Goal: Navigation & Orientation: Find specific page/section

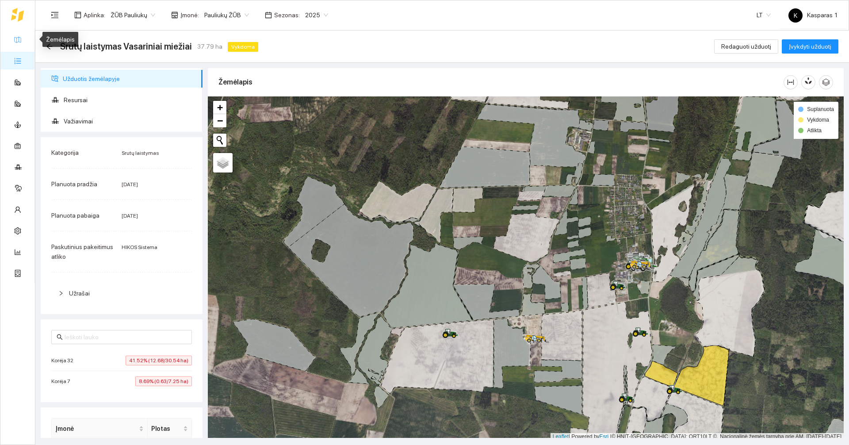
click at [26, 38] on link "Žemėlapis" at bounding box center [40, 39] width 29 height 7
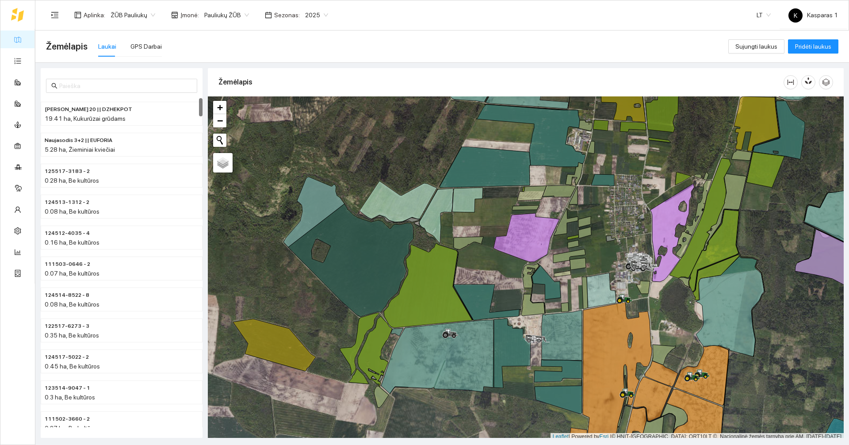
scroll to position [3, 0]
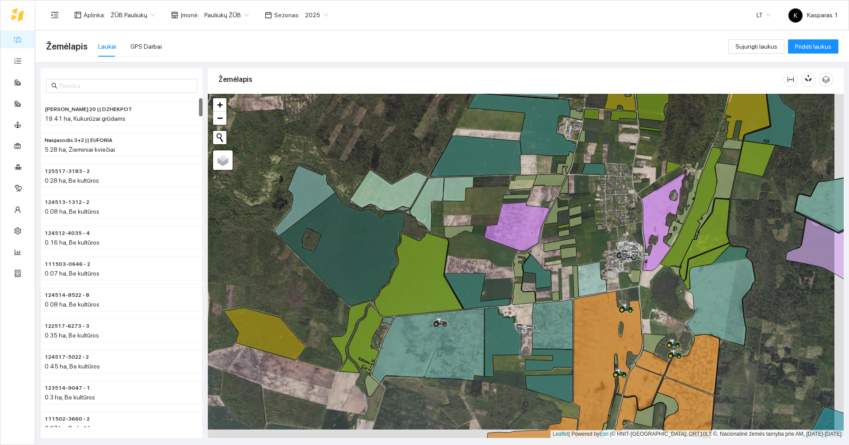
drag, startPoint x: 501, startPoint y: 283, endPoint x: 491, endPoint y: 274, distance: 12.5
click at [491, 274] on div at bounding box center [526, 266] width 636 height 344
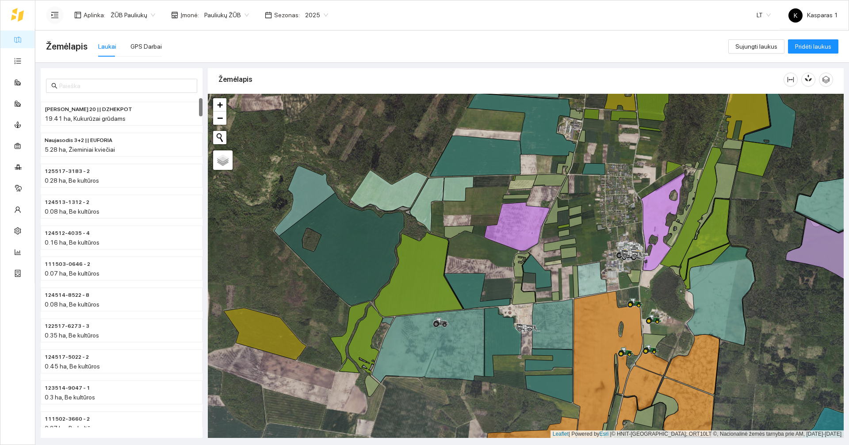
click at [54, 22] on button "button" at bounding box center [55, 15] width 18 height 18
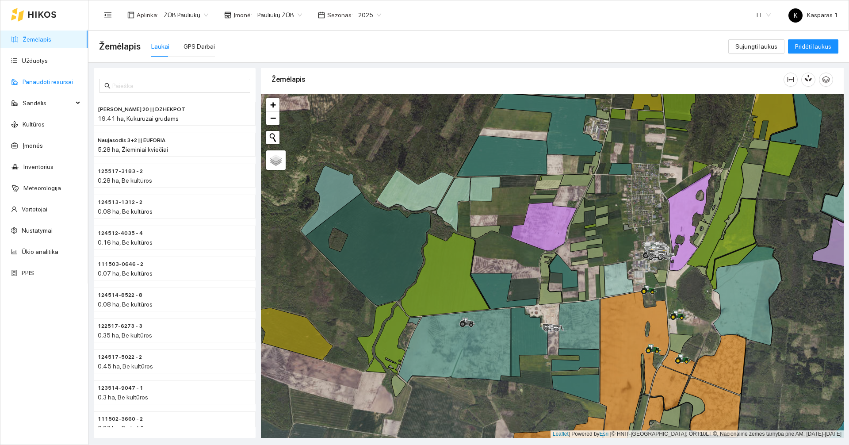
click at [43, 84] on link "Panaudoti resursai" at bounding box center [48, 81] width 50 height 7
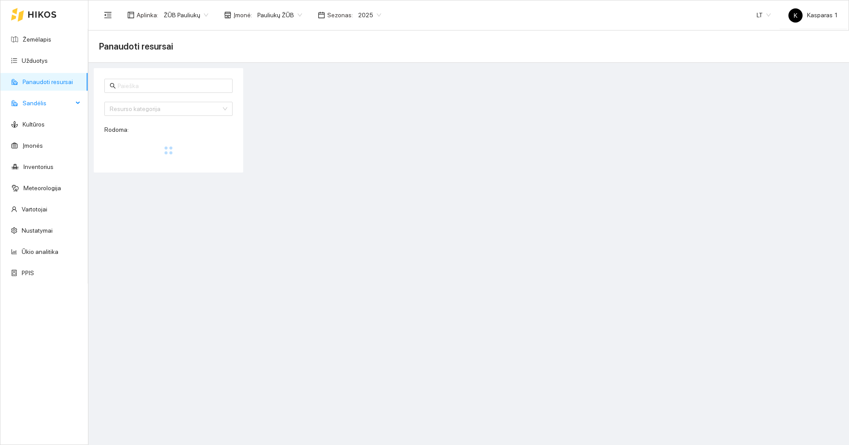
click at [35, 106] on span "Sandėlis" at bounding box center [48, 103] width 50 height 18
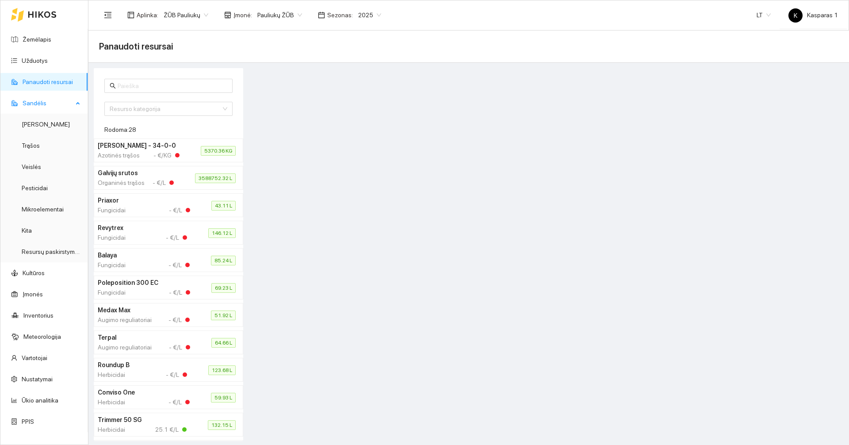
click at [35, 106] on span "Sandėlis" at bounding box center [48, 103] width 50 height 18
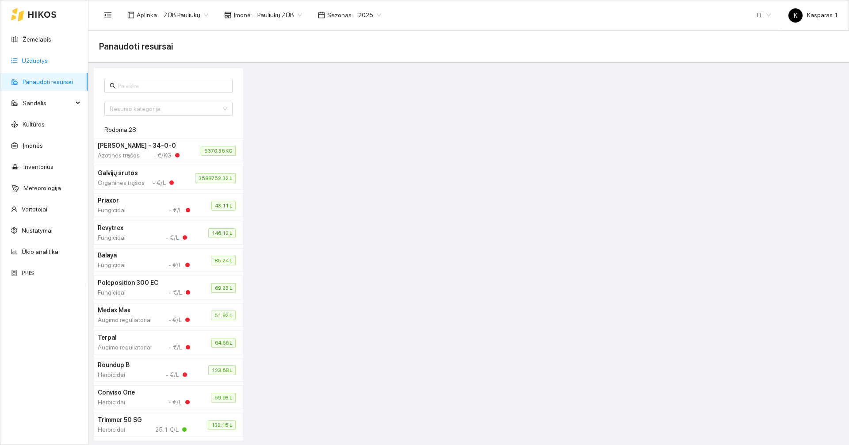
click at [48, 64] on link "Užduotys" at bounding box center [35, 60] width 26 height 7
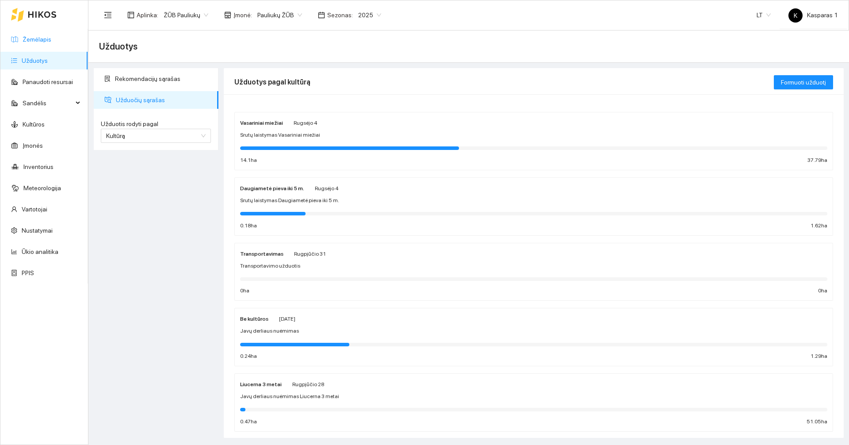
click at [44, 42] on link "Žemėlapis" at bounding box center [37, 39] width 29 height 7
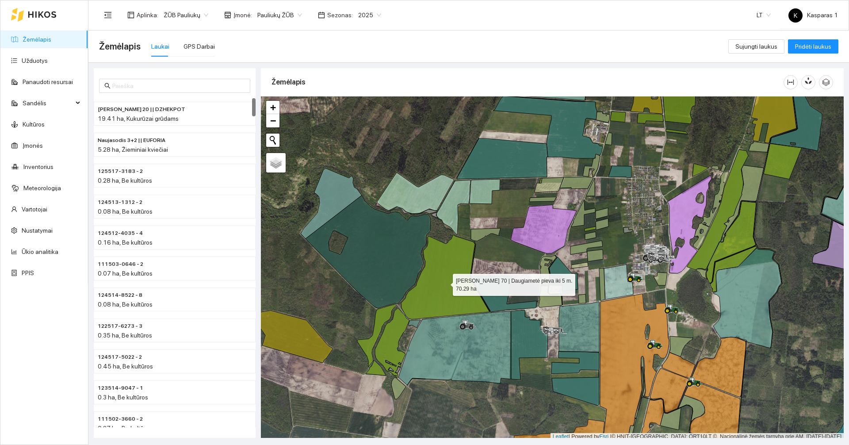
click at [455, 279] on icon at bounding box center [445, 277] width 88 height 84
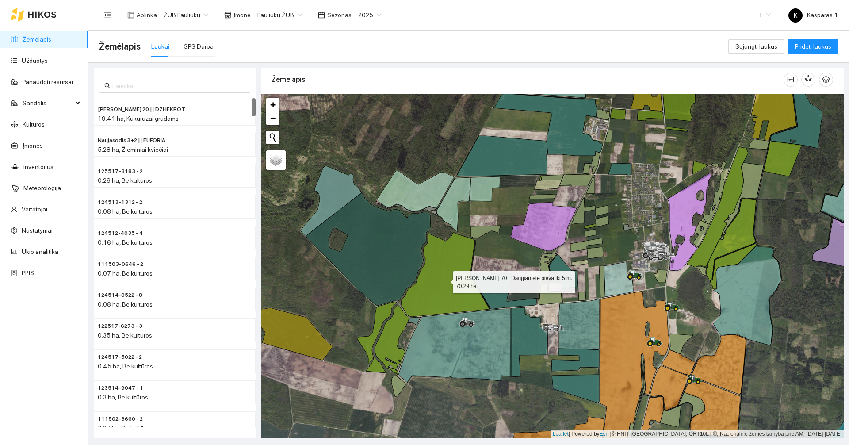
scroll to position [5034, 0]
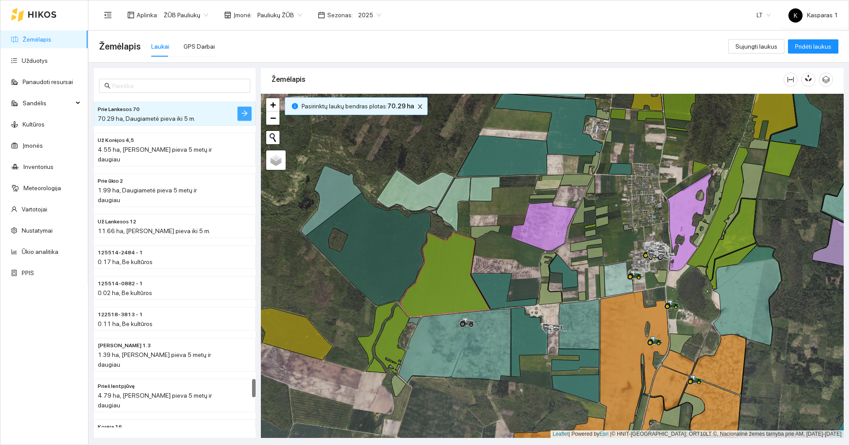
click at [248, 113] on icon "arrow-right" at bounding box center [244, 113] width 7 height 7
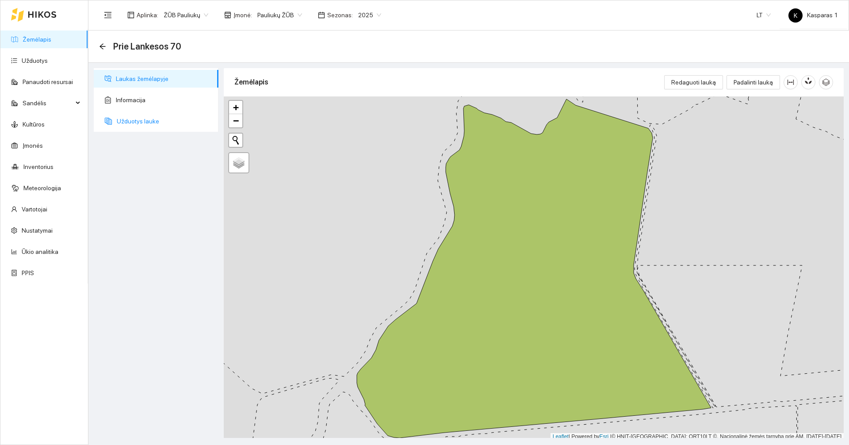
click at [144, 121] on span "Užduotys lauke" at bounding box center [164, 121] width 95 height 18
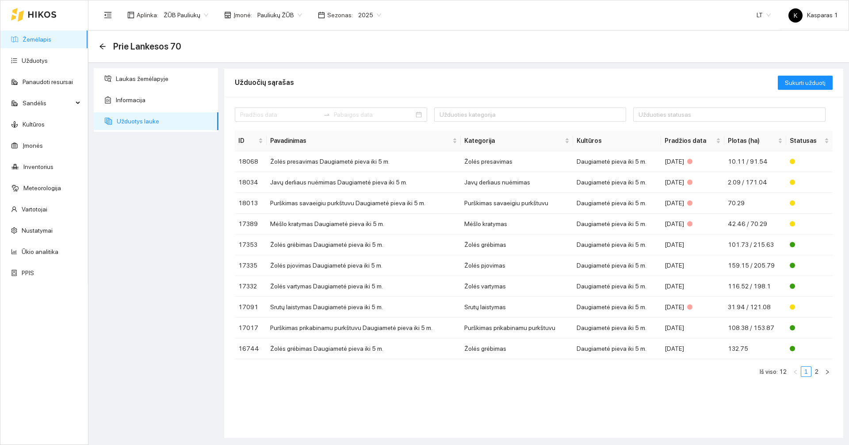
click at [374, 15] on div "2025" at bounding box center [370, 15] width 34 height 14
click at [361, 115] on div "2026" at bounding box center [362, 117] width 23 height 10
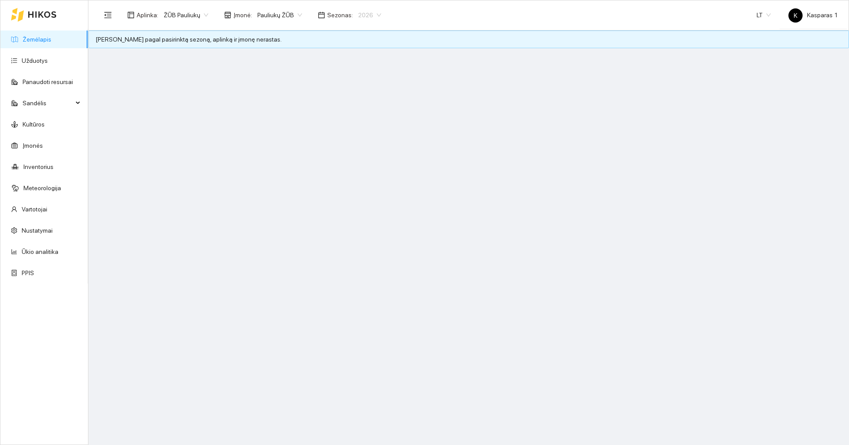
click at [370, 15] on span "2026" at bounding box center [369, 14] width 23 height 13
click at [361, 103] on div "2025" at bounding box center [362, 103] width 23 height 10
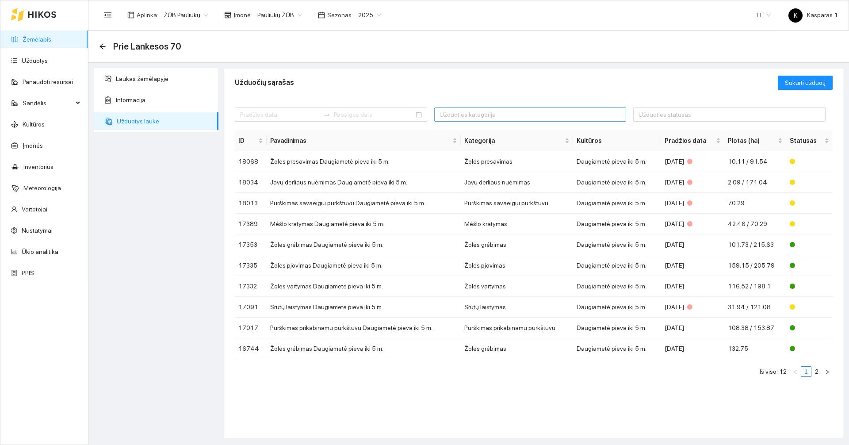
click at [489, 117] on div at bounding box center [526, 114] width 179 height 11
type input "s"
click at [586, 75] on div "Užduočių sąrašas" at bounding box center [506, 82] width 543 height 25
click at [161, 104] on span "Informacija" at bounding box center [164, 100] width 96 height 18
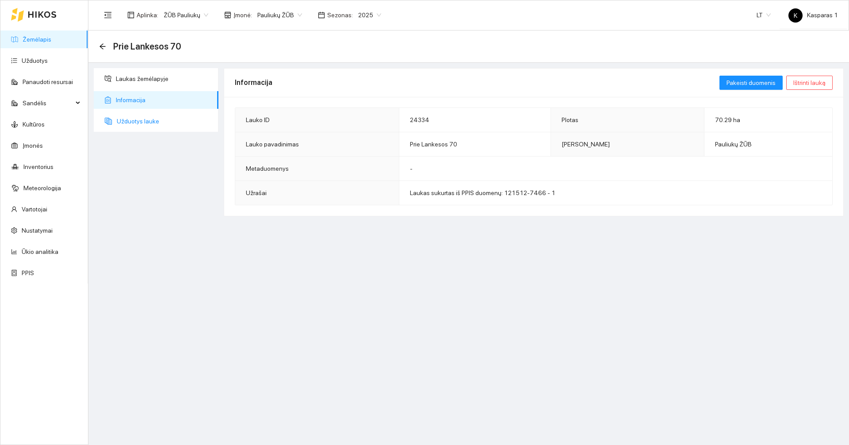
click at [150, 115] on span "Užduotys lauke" at bounding box center [164, 121] width 95 height 18
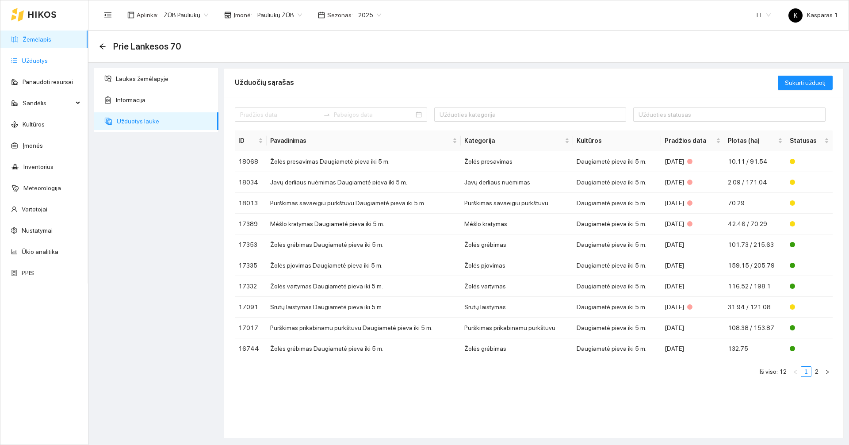
click at [32, 61] on link "Užduotys" at bounding box center [35, 60] width 26 height 7
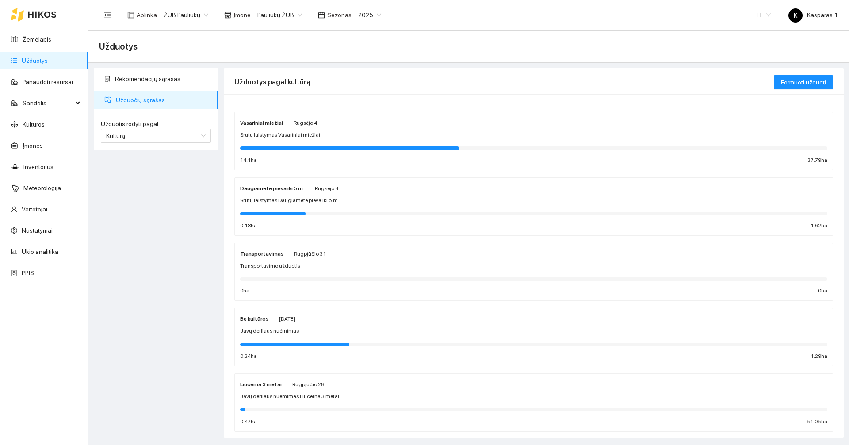
click at [358, 194] on div "Daugiametė pieva iki 5 m. [DATE] Srutų laistymas Daugiametė pieva iki 5 m. 0.18…" at bounding box center [533, 206] width 587 height 47
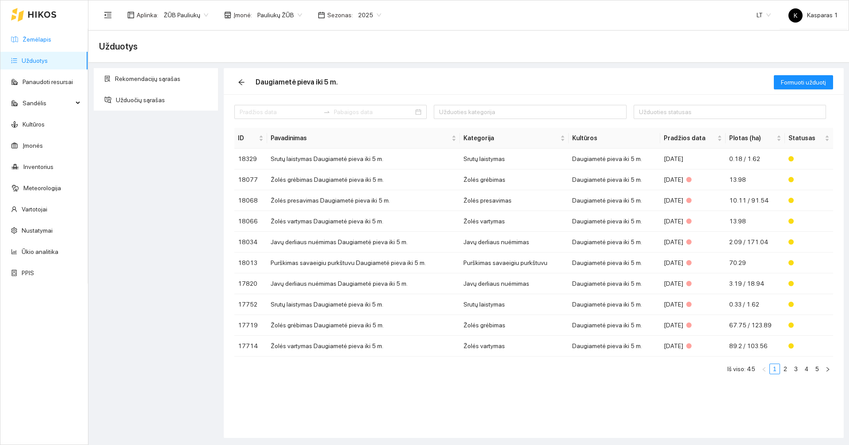
click at [46, 39] on link "Žemėlapis" at bounding box center [37, 39] width 29 height 7
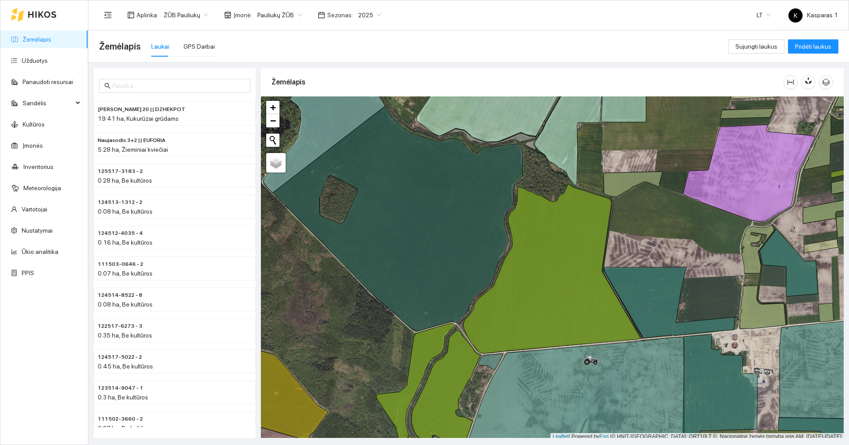
scroll to position [3, 0]
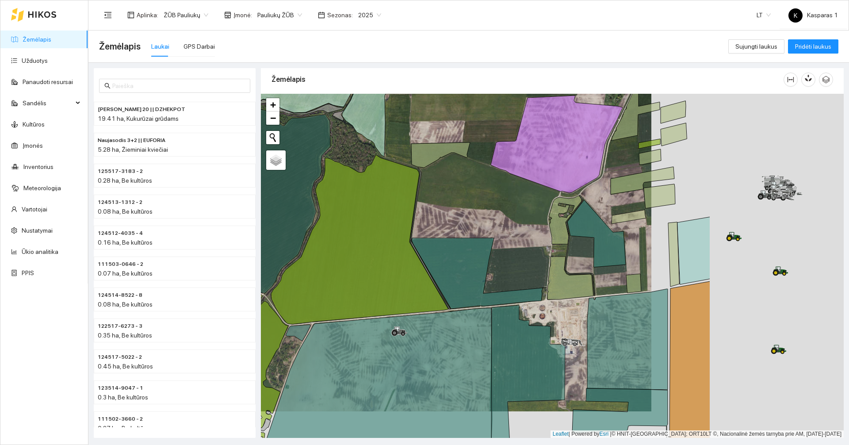
drag, startPoint x: 675, startPoint y: 239, endPoint x: 386, endPoint y: 184, distance: 293.7
click at [387, 184] on div at bounding box center [552, 266] width 583 height 344
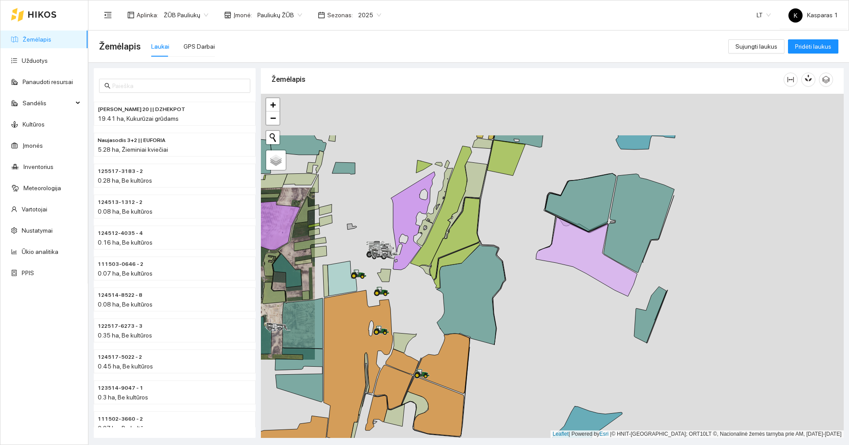
drag, startPoint x: 720, startPoint y: 229, endPoint x: 564, endPoint y: 305, distance: 173.3
click at [564, 305] on div at bounding box center [552, 266] width 583 height 344
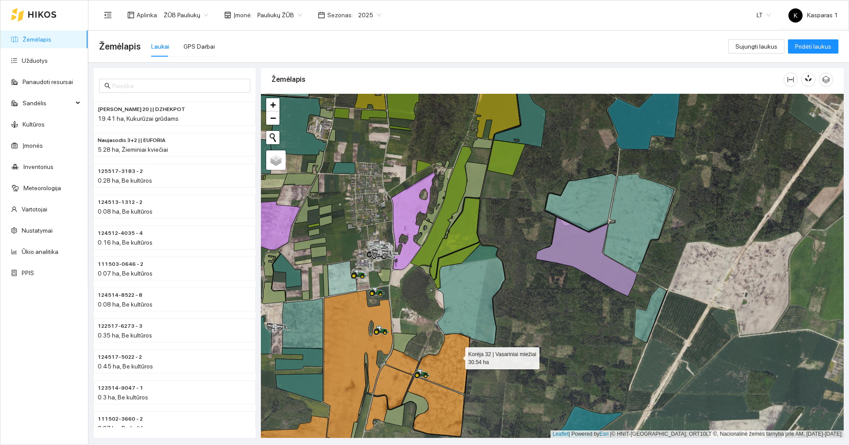
click at [455, 359] on icon at bounding box center [442, 364] width 55 height 60
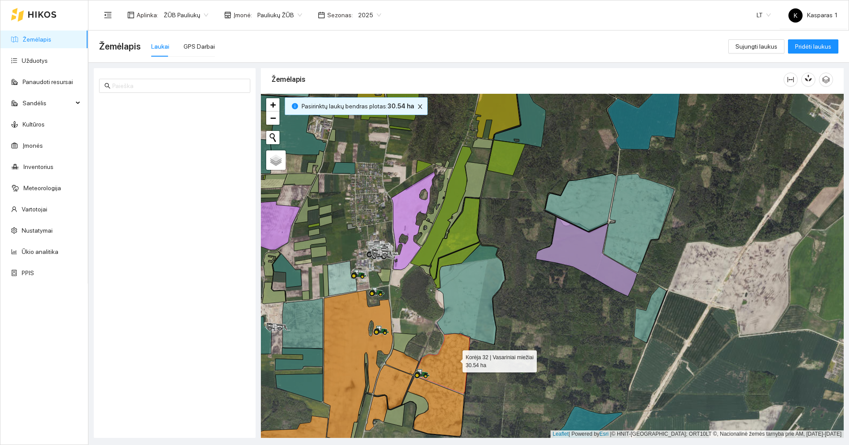
scroll to position [4417, 0]
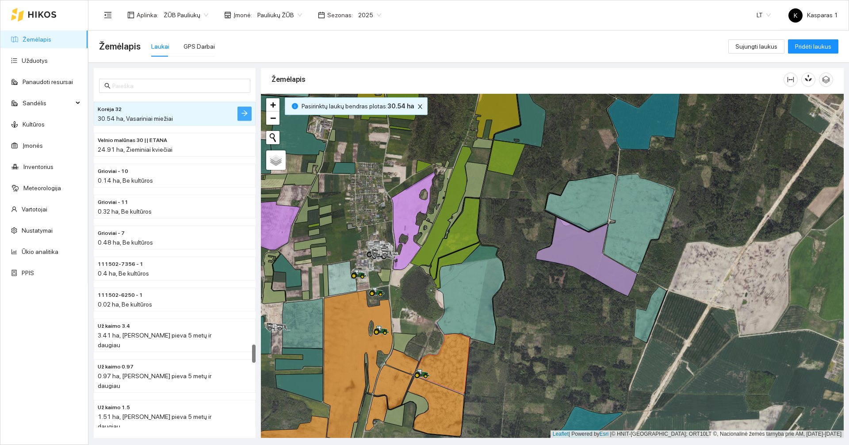
click at [245, 115] on icon "arrow-right" at bounding box center [245, 114] width 6 height 6
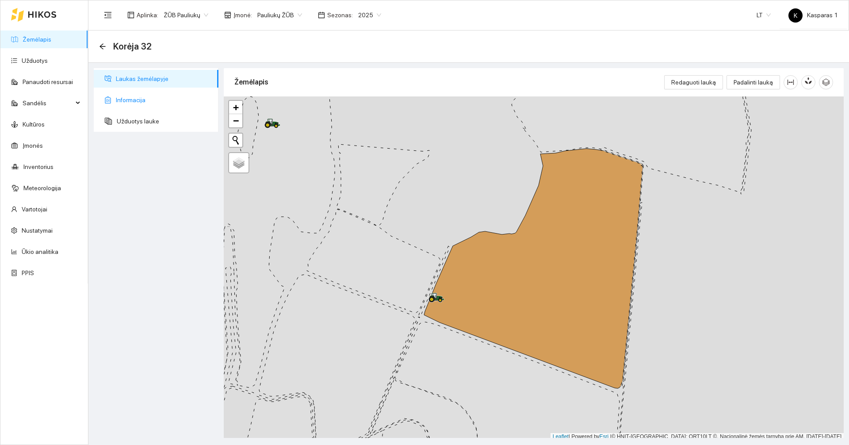
click at [141, 99] on span "Informacija" at bounding box center [164, 100] width 96 height 18
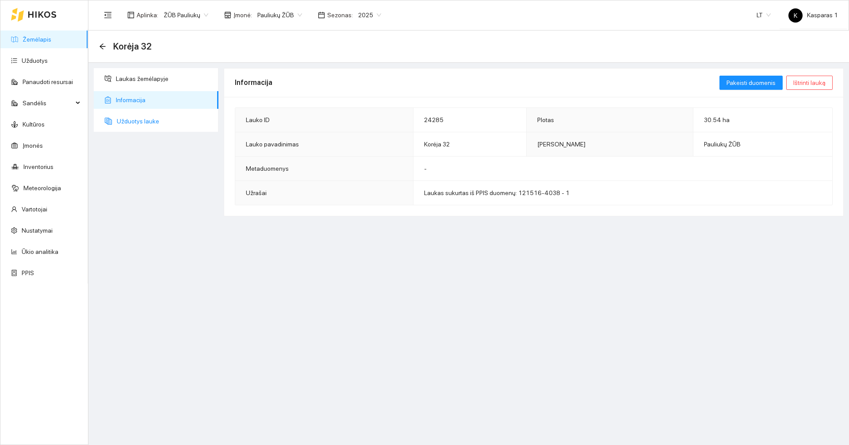
click at [145, 116] on span "Užduotys lauke" at bounding box center [164, 121] width 95 height 18
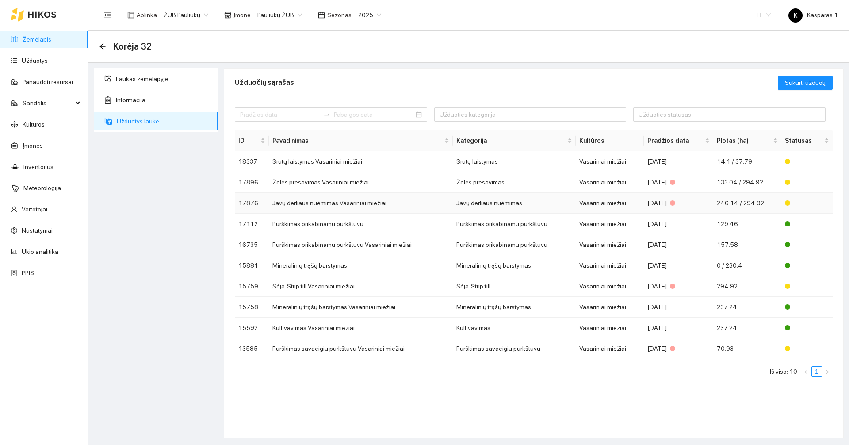
click at [354, 196] on td "Javų derliaus nuėmimas Vasariniai miežiai" at bounding box center [361, 203] width 184 height 21
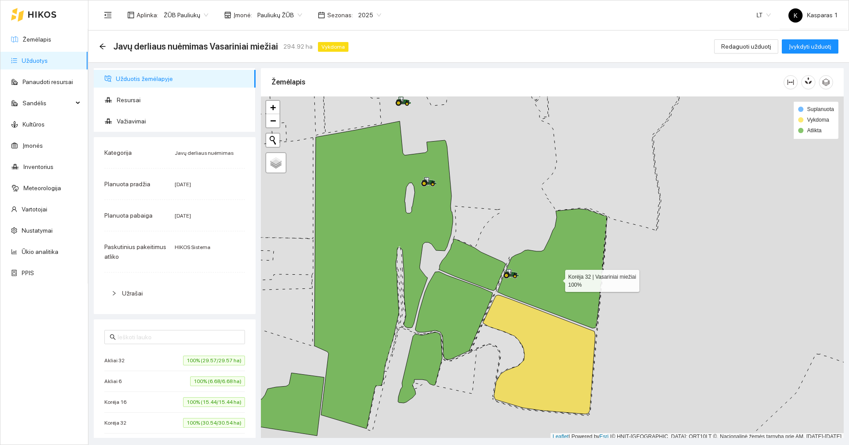
click at [557, 279] on icon at bounding box center [553, 268] width 110 height 119
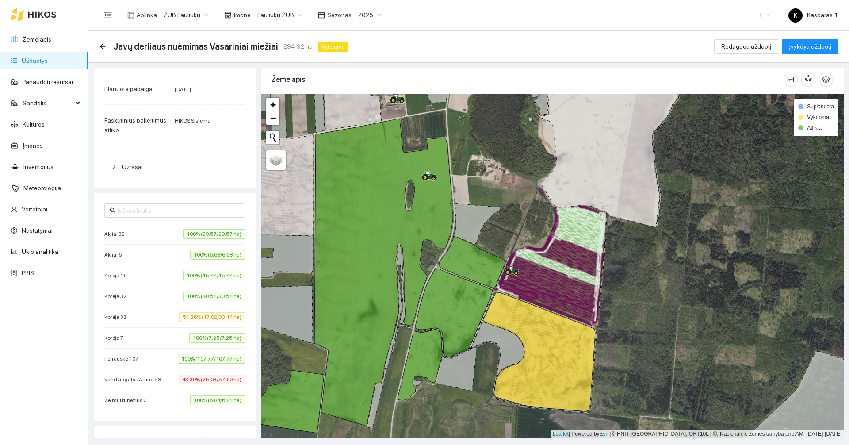
scroll to position [133, 0]
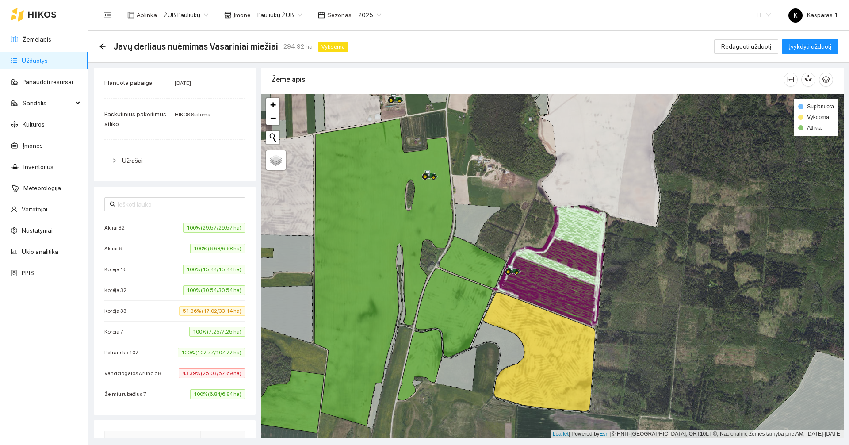
click at [155, 311] on div "Korėja 33 51.36% (17.02/33.14 ha)" at bounding box center [174, 311] width 141 height 10
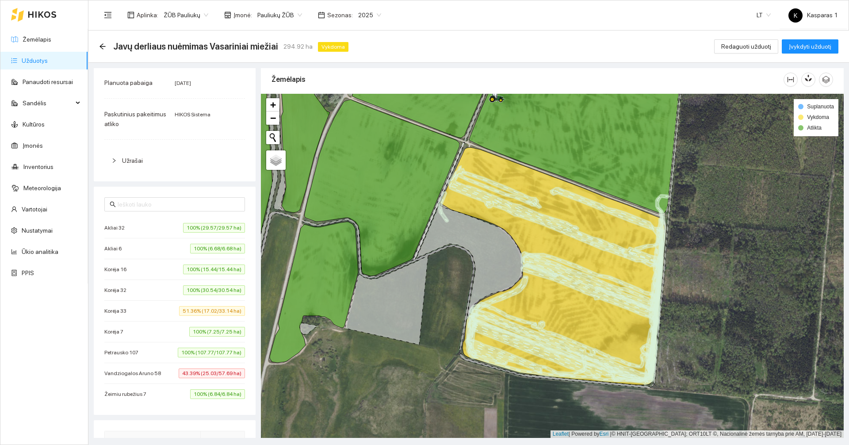
click at [151, 289] on div "Korėja 32 100% (30.54/30.54 ha)" at bounding box center [174, 290] width 141 height 10
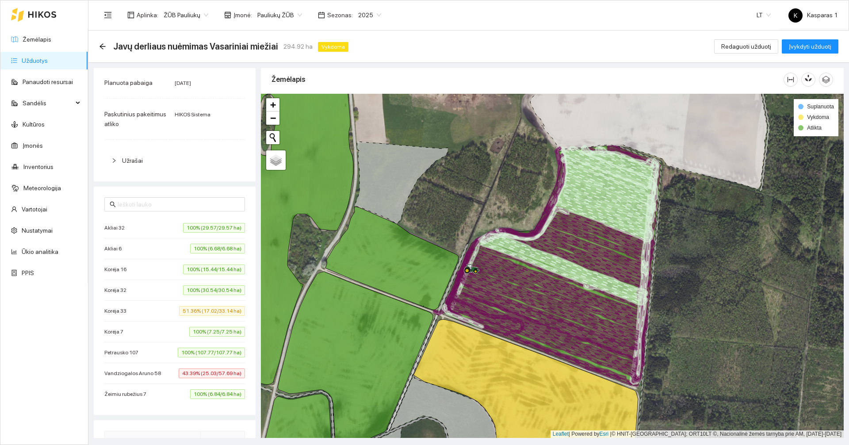
click at [151, 289] on div "Korėja 32 100% (30.54/30.54 ha)" at bounding box center [174, 290] width 141 height 10
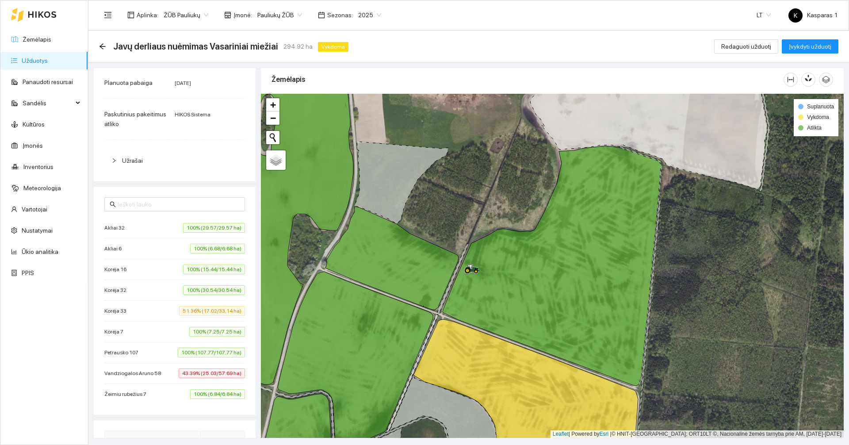
click at [151, 289] on div "Korėja 32 100% (30.54/30.54 ha)" at bounding box center [174, 290] width 141 height 10
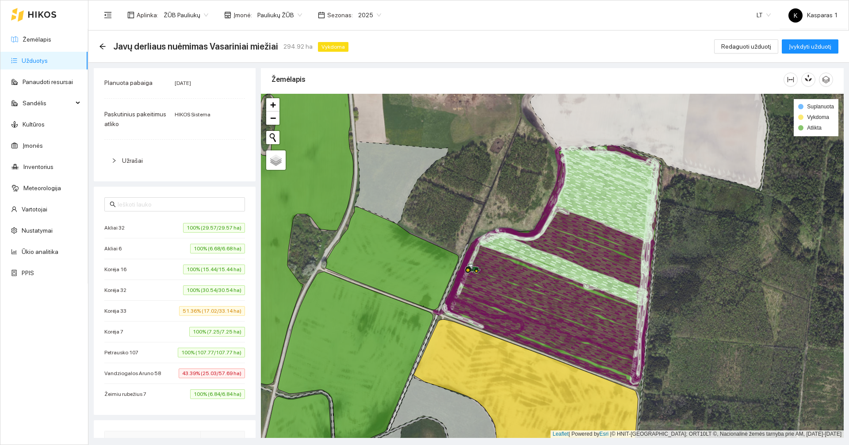
click at [151, 289] on div "Korėja 32 100% (30.54/30.54 ha)" at bounding box center [174, 290] width 141 height 10
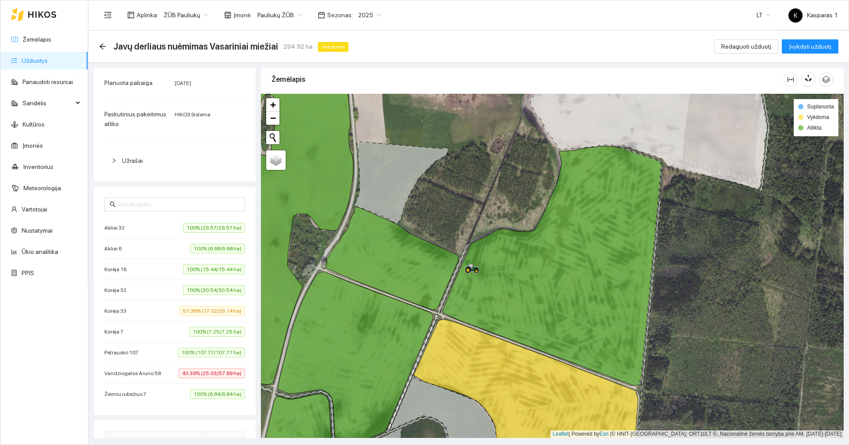
click at [151, 289] on div "Korėja 32 100% (30.54/30.54 ha)" at bounding box center [174, 290] width 141 height 10
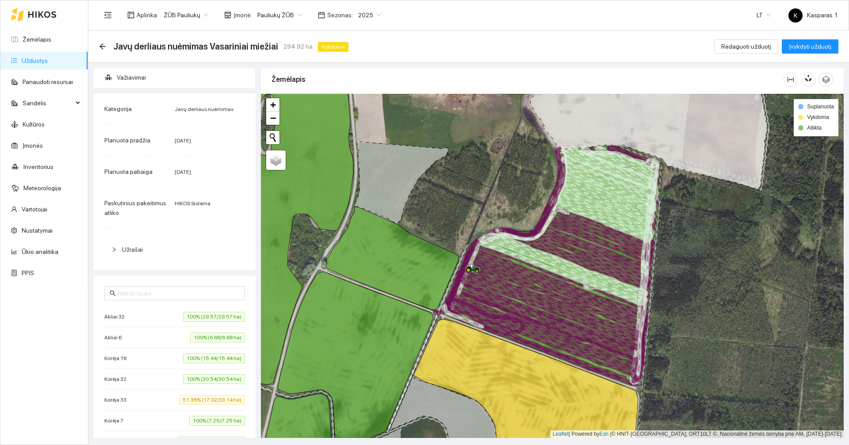
scroll to position [0, 0]
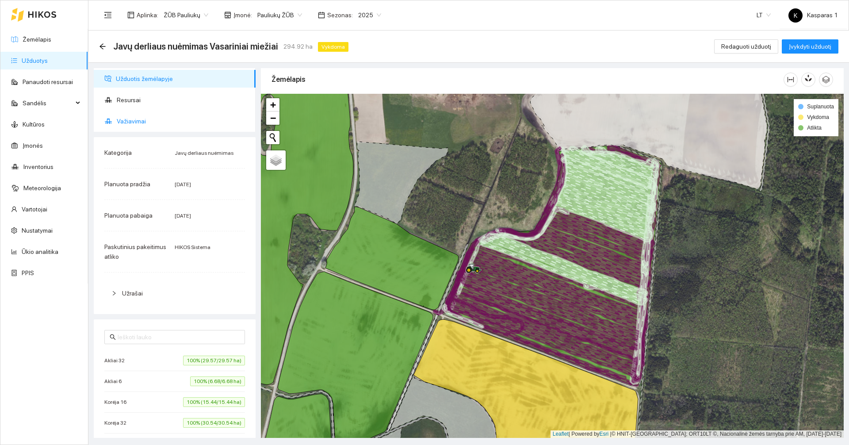
click at [135, 119] on span "Važiavimai" at bounding box center [183, 121] width 132 height 18
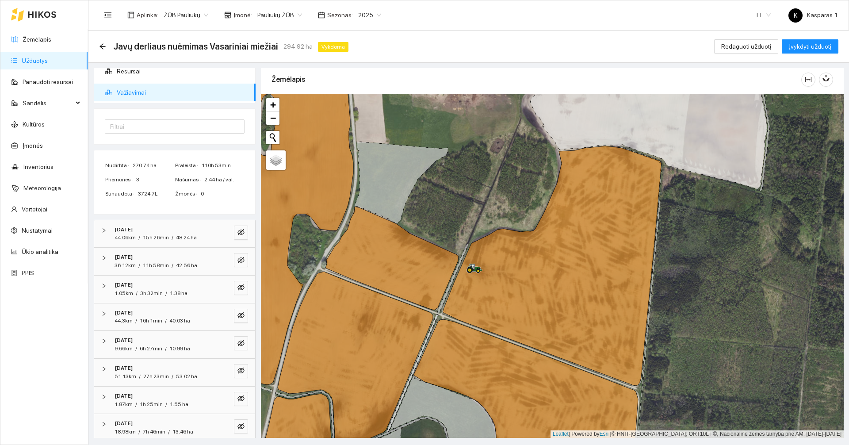
scroll to position [44, 0]
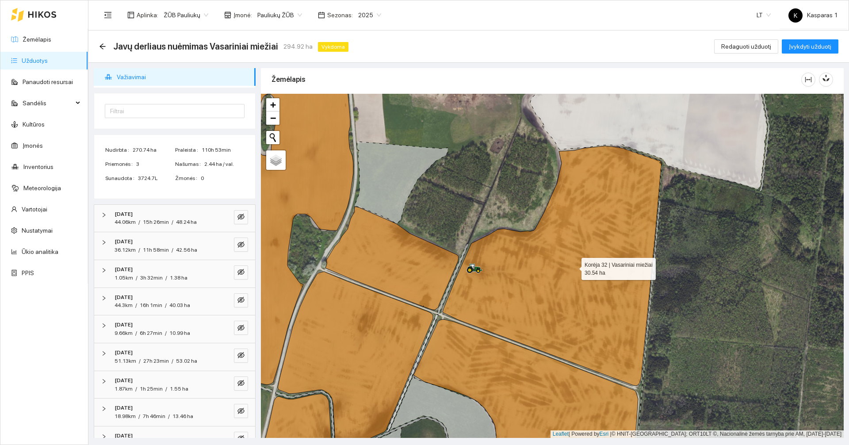
click at [527, 288] on icon at bounding box center [552, 266] width 219 height 240
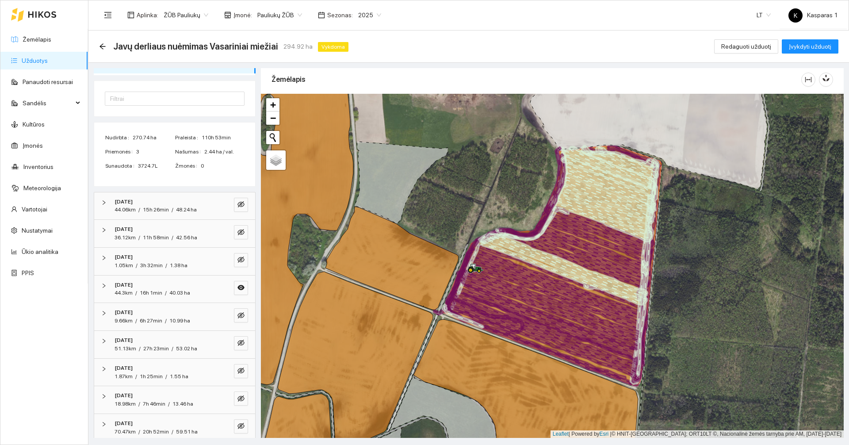
scroll to position [63, 0]
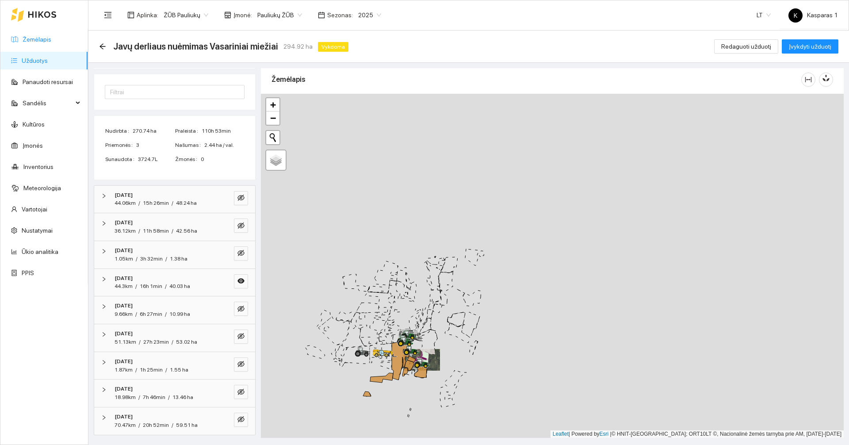
click at [39, 42] on link "Žemėlapis" at bounding box center [37, 39] width 29 height 7
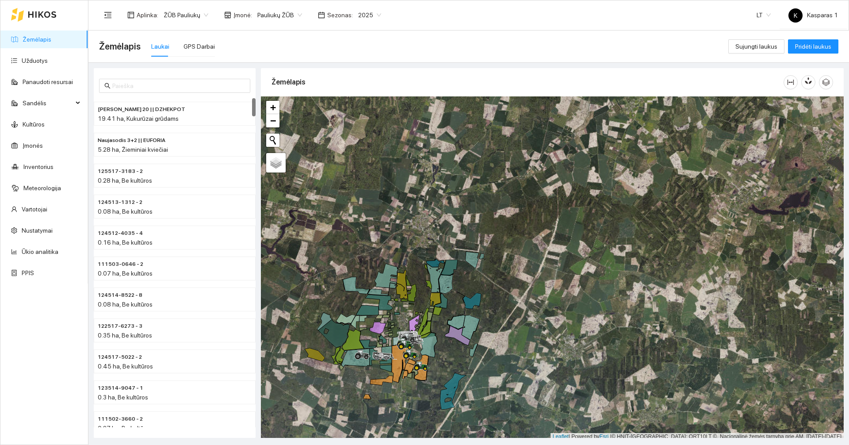
scroll to position [3, 0]
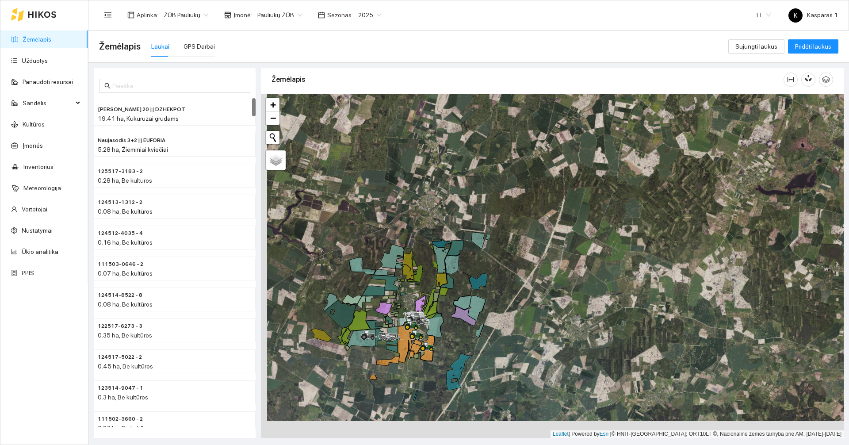
drag, startPoint x: 350, startPoint y: 386, endPoint x: 622, endPoint y: 111, distance: 386.3
click at [622, 112] on div at bounding box center [552, 266] width 583 height 344
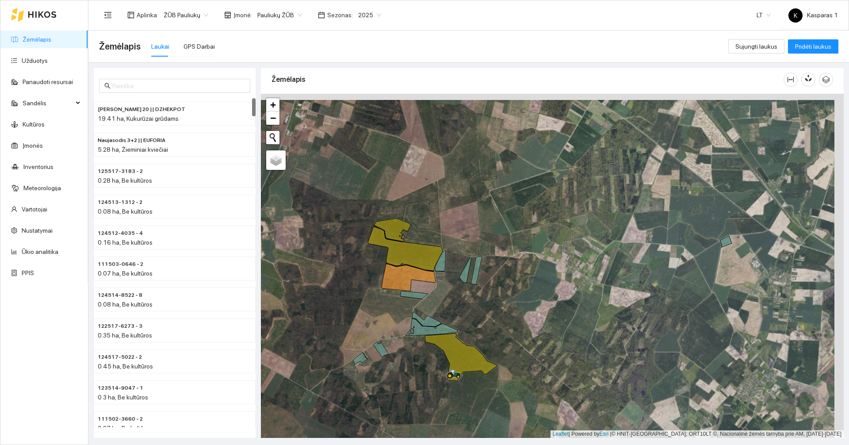
drag, startPoint x: 598, startPoint y: 194, endPoint x: 301, endPoint y: 319, distance: 322.0
click at [304, 318] on div at bounding box center [552, 266] width 583 height 344
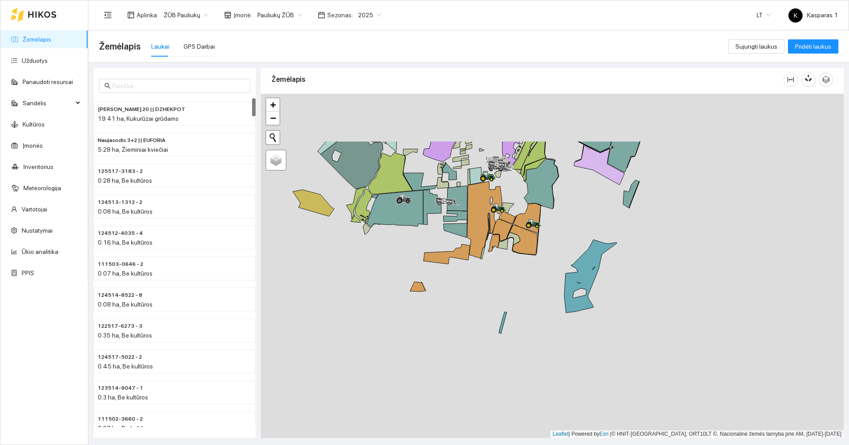
drag, startPoint x: 375, startPoint y: 173, endPoint x: 384, endPoint y: 261, distance: 88.5
click at [380, 270] on div at bounding box center [552, 266] width 583 height 344
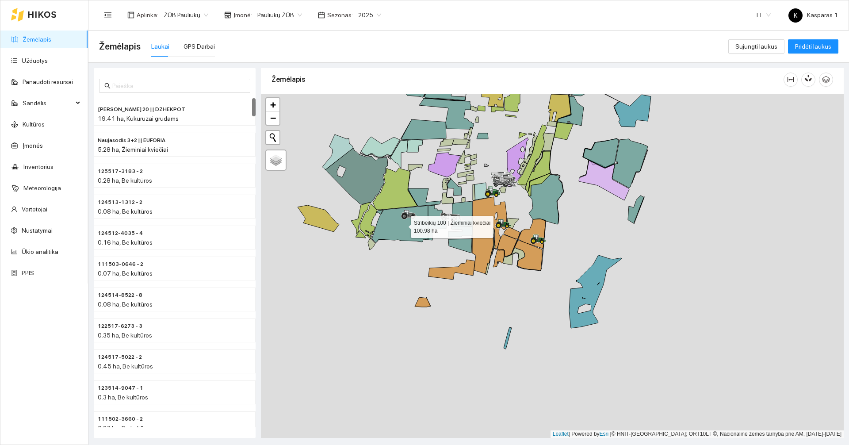
click at [391, 227] on icon at bounding box center [400, 224] width 56 height 37
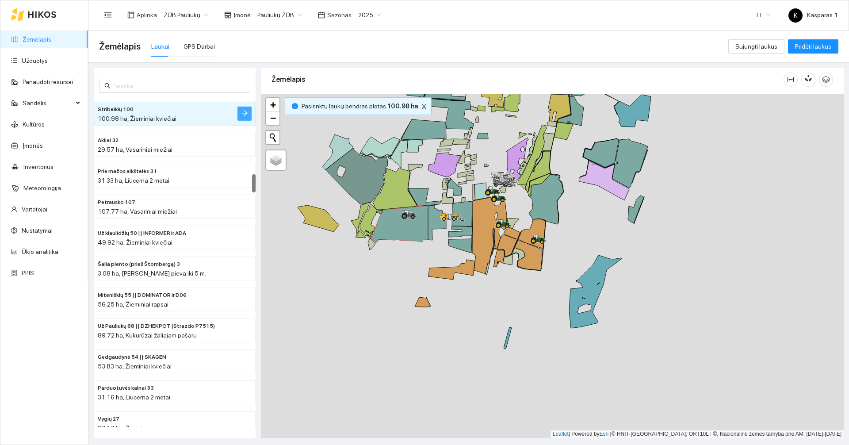
click at [240, 110] on button "button" at bounding box center [245, 114] width 14 height 14
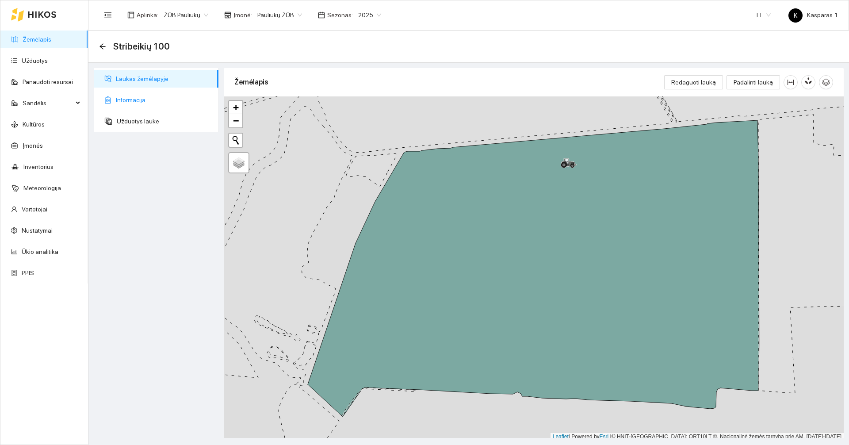
click at [169, 101] on span "Informacija" at bounding box center [164, 100] width 96 height 18
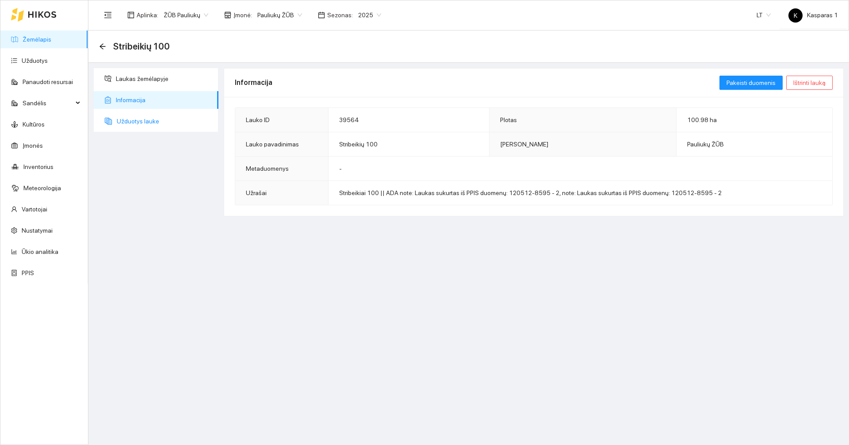
click at [148, 119] on span "Užduotys lauke" at bounding box center [164, 121] width 95 height 18
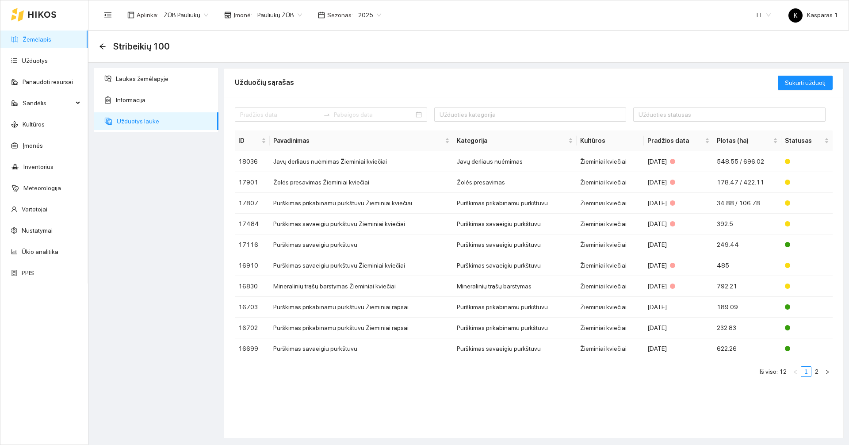
click at [51, 42] on link "Žemėlapis" at bounding box center [37, 39] width 29 height 7
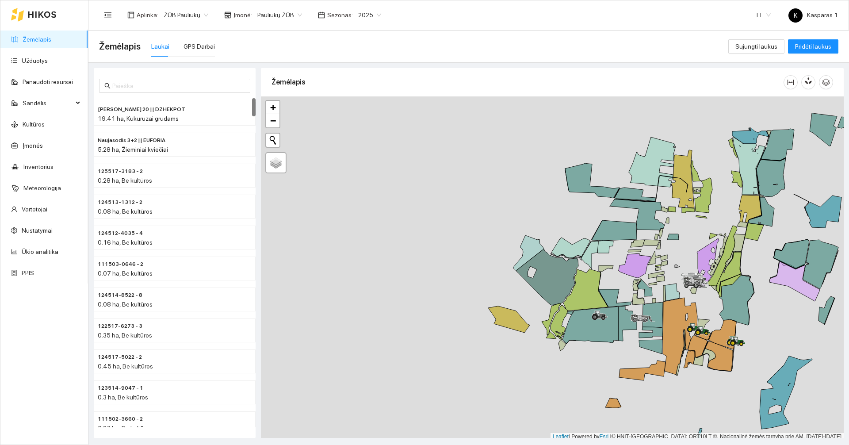
scroll to position [3, 0]
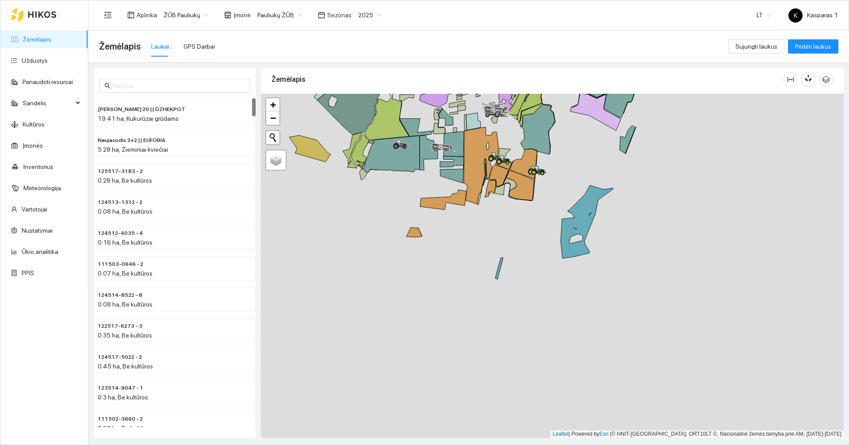
drag, startPoint x: 614, startPoint y: 392, endPoint x: 399, endPoint y: 211, distance: 281.0
click at [400, 212] on div at bounding box center [552, 266] width 583 height 344
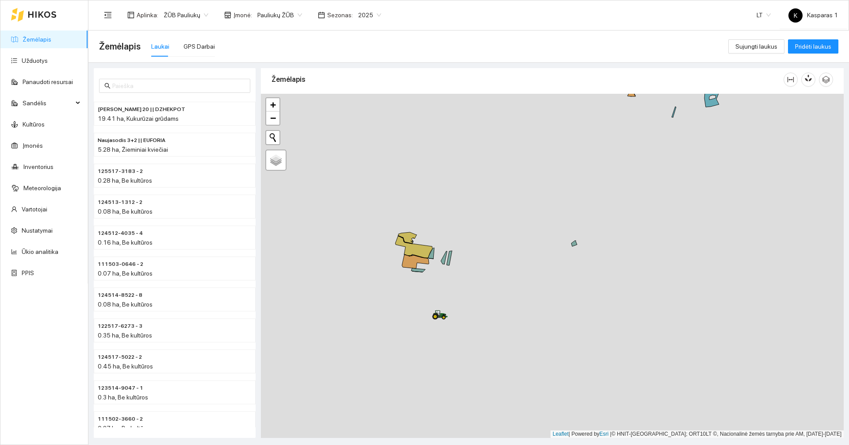
drag, startPoint x: 584, startPoint y: 375, endPoint x: 710, endPoint y: 165, distance: 244.3
click at [710, 165] on div at bounding box center [552, 266] width 583 height 344
